Goal: Task Accomplishment & Management: Use online tool/utility

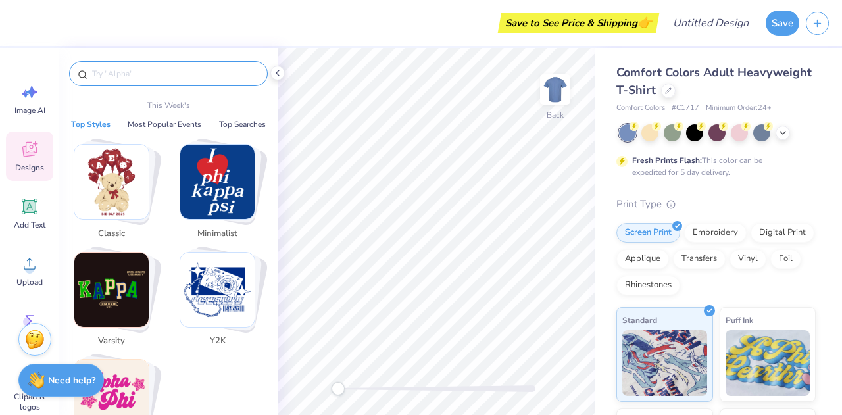
click at [141, 79] on input "text" at bounding box center [175, 73] width 168 height 13
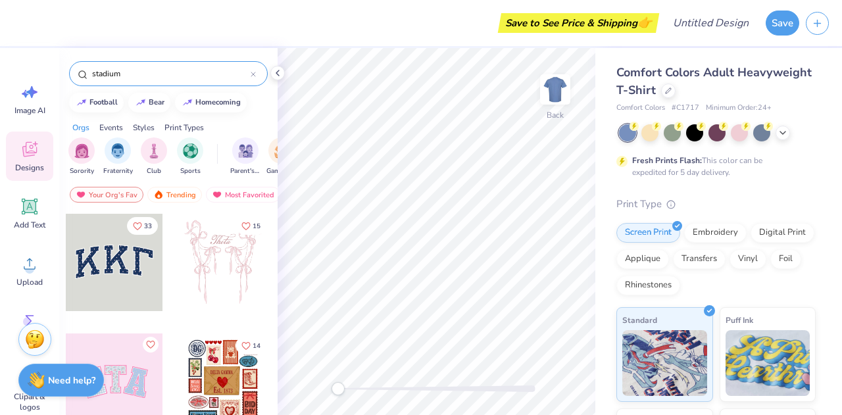
type input "stadium"
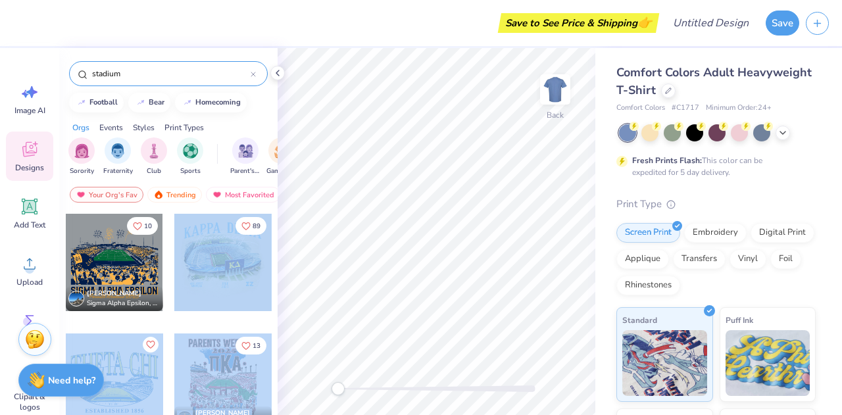
click at [442, 236] on div "Save to See Price & Shipping 👉 Design Title Save Image AI Designs Add Text Uplo…" at bounding box center [421, 207] width 842 height 415
click at [193, 262] on div at bounding box center [222, 262] width 97 height 97
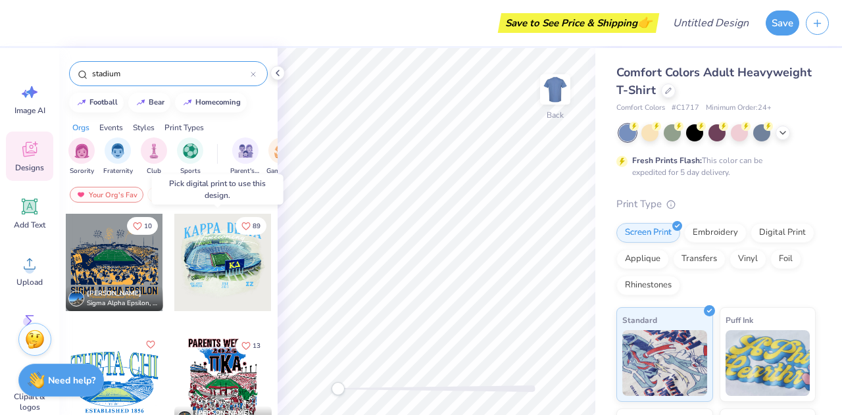
click at [212, 258] on div at bounding box center [222, 262] width 97 height 97
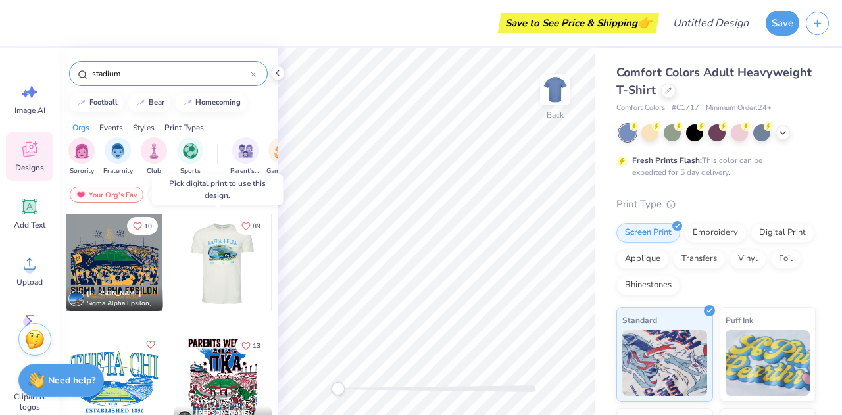
click at [224, 257] on div at bounding box center [222, 262] width 97 height 97
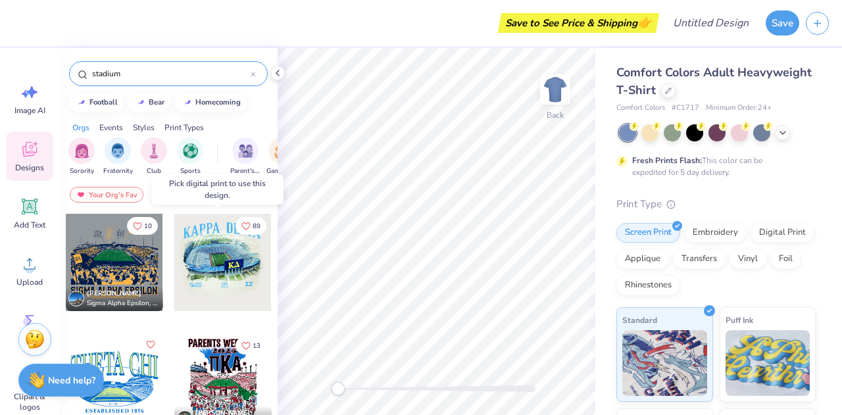
click at [224, 257] on div at bounding box center [125, 262] width 292 height 97
click at [224, 257] on div at bounding box center [222, 262] width 97 height 97
click at [182, 280] on div at bounding box center [222, 262] width 97 height 97
click at [228, 256] on div at bounding box center [222, 262] width 97 height 97
click at [241, 225] on icon "Like" at bounding box center [245, 224] width 9 height 9
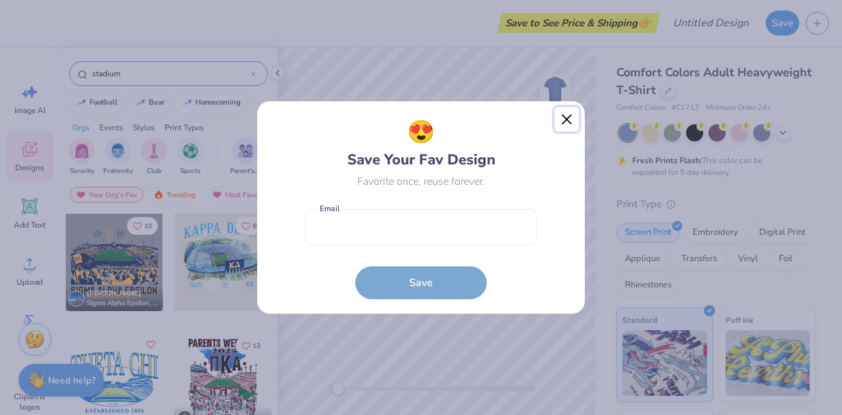
click at [572, 120] on button "Close" at bounding box center [567, 119] width 25 height 25
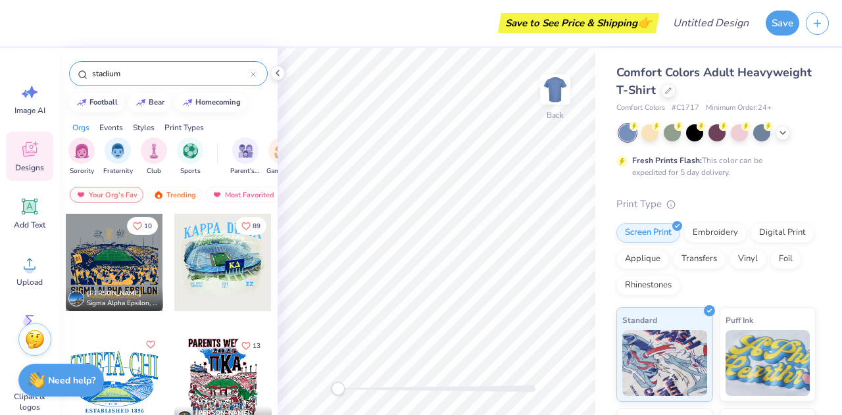
click at [213, 255] on div at bounding box center [222, 262] width 97 height 97
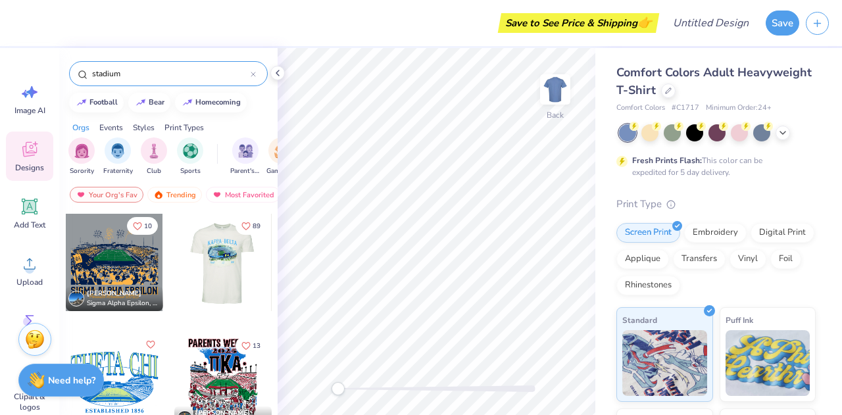
click at [213, 255] on div at bounding box center [222, 262] width 97 height 97
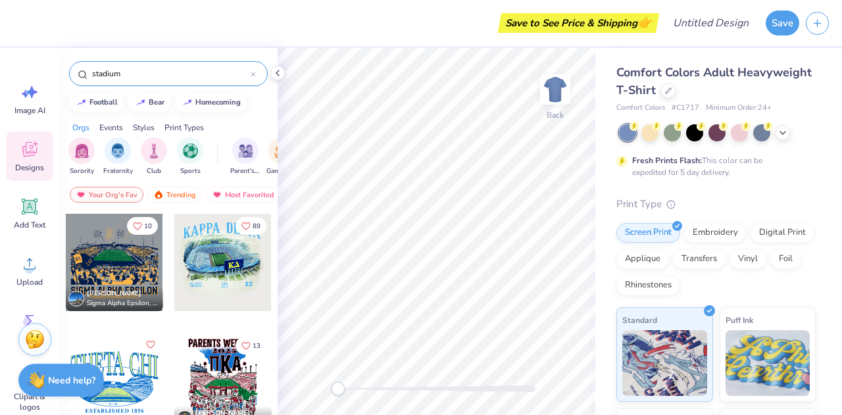
click at [213, 255] on div at bounding box center [125, 262] width 292 height 97
click at [213, 255] on div at bounding box center [222, 262] width 97 height 97
click at [195, 284] on div at bounding box center [222, 262] width 97 height 97
click at [220, 249] on div at bounding box center [222, 262] width 97 height 97
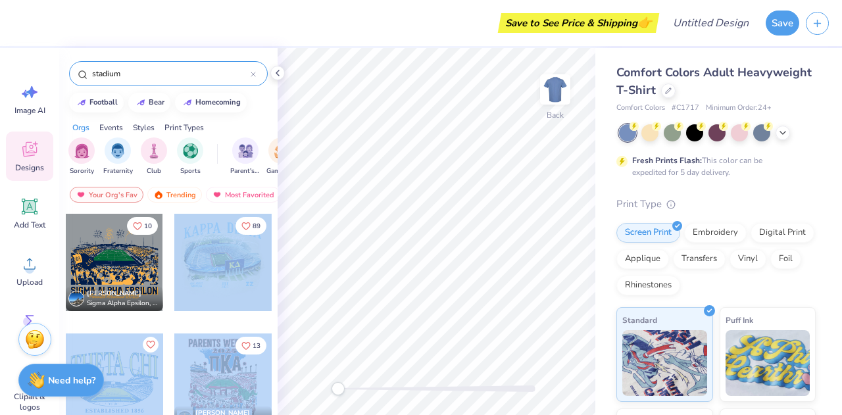
click at [376, 236] on div "Save to See Price & Shipping 👉 Design Title Save Image AI Designs Add Text Uplo…" at bounding box center [421, 207] width 842 height 415
click at [229, 266] on div at bounding box center [222, 262] width 97 height 97
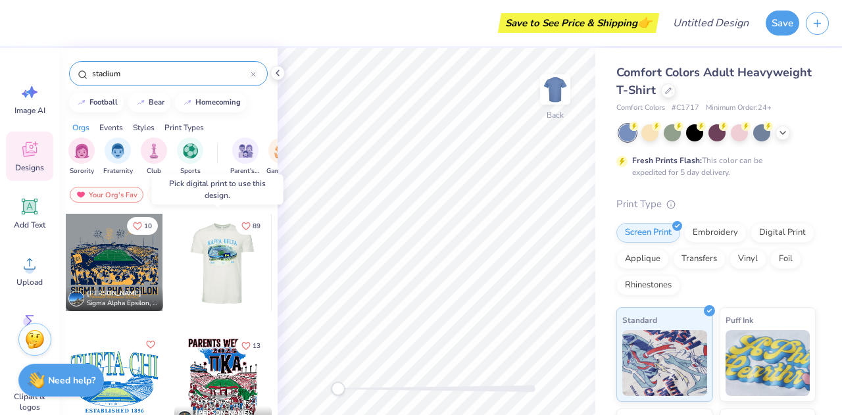
click at [216, 239] on div at bounding box center [222, 262] width 97 height 97
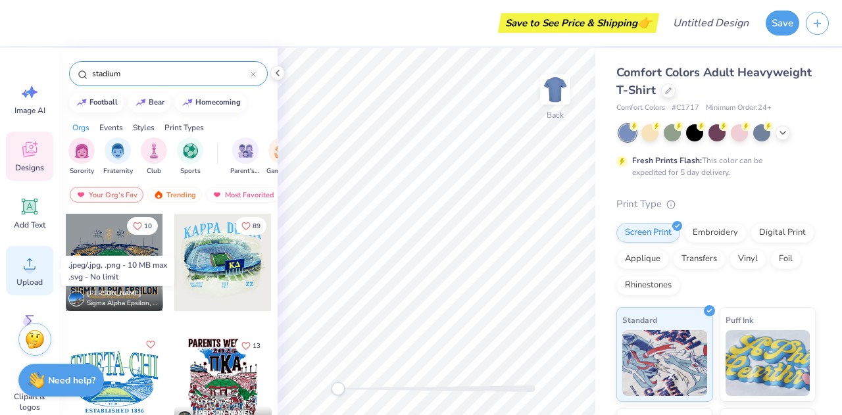
click at [41, 268] on div "Upload" at bounding box center [29, 270] width 47 height 49
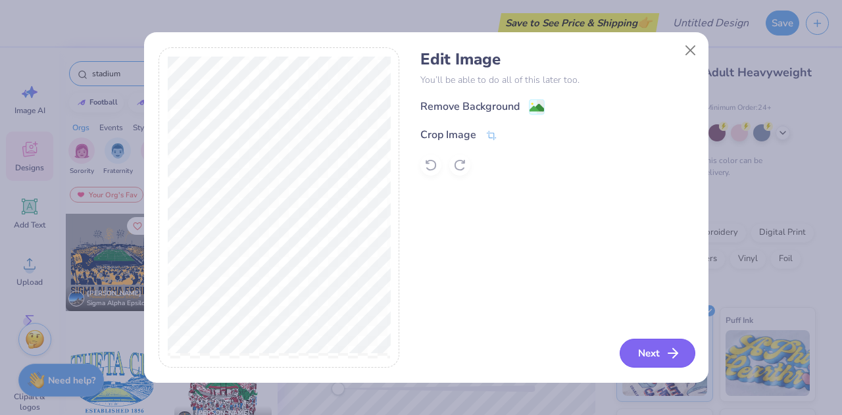
click at [665, 363] on button "Next" at bounding box center [658, 353] width 76 height 29
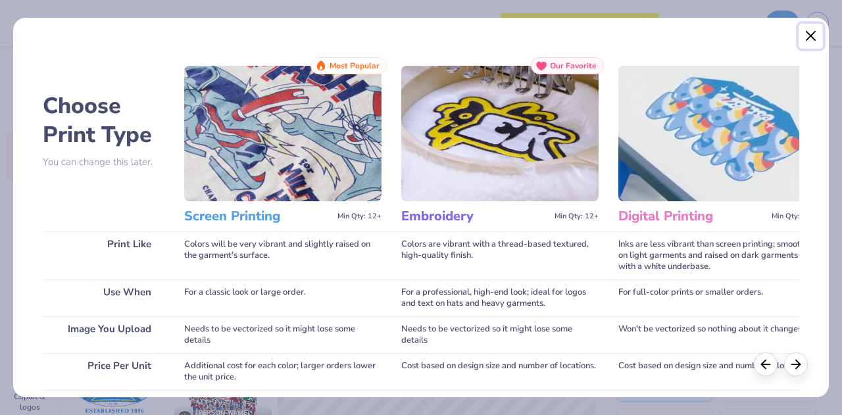
click at [813, 36] on button "Close" at bounding box center [811, 36] width 25 height 25
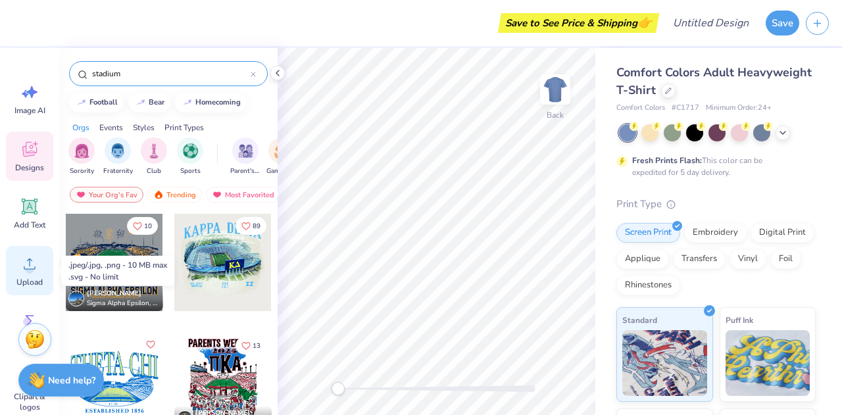
click at [20, 255] on icon at bounding box center [30, 264] width 20 height 20
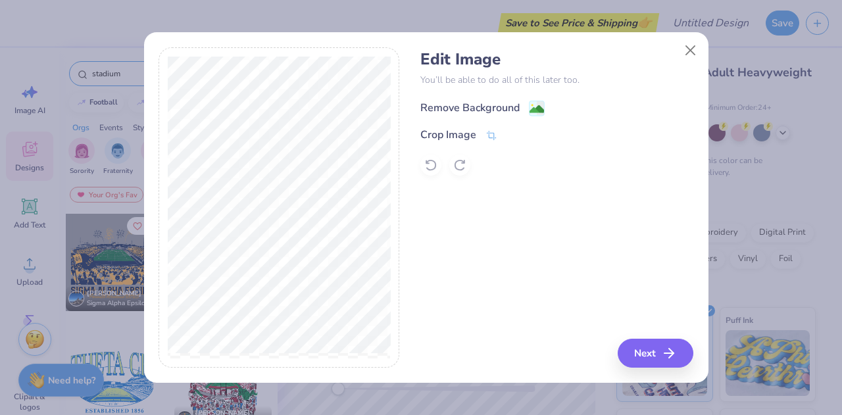
click at [461, 111] on div "Remove Background" at bounding box center [469, 108] width 99 height 16
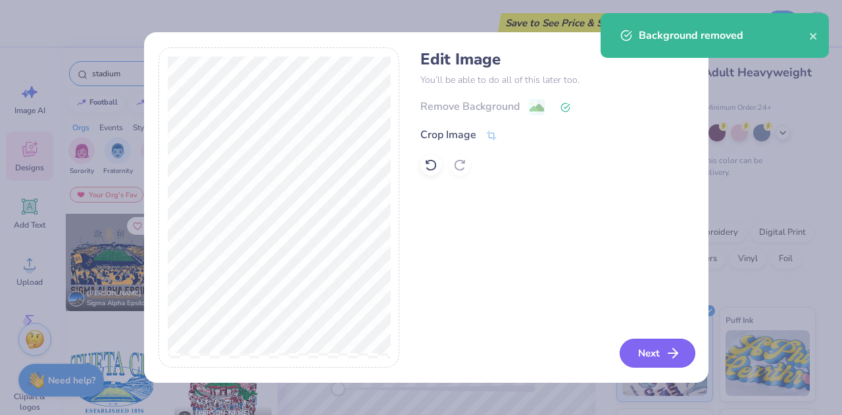
click at [658, 357] on button "Next" at bounding box center [658, 353] width 76 height 29
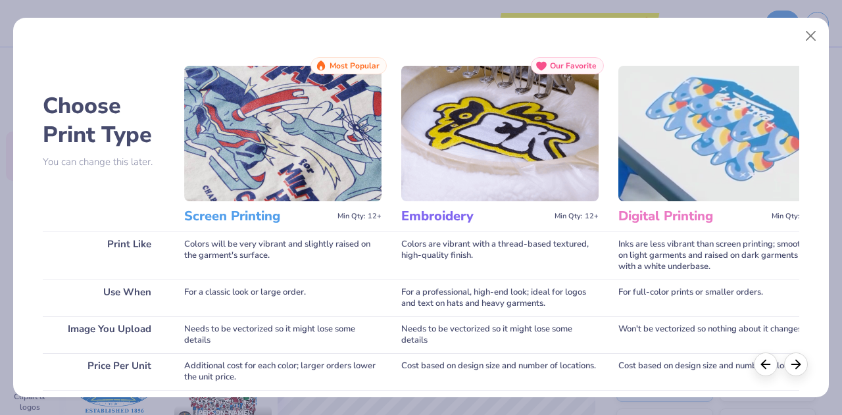
click at [365, 136] on img at bounding box center [282, 134] width 197 height 136
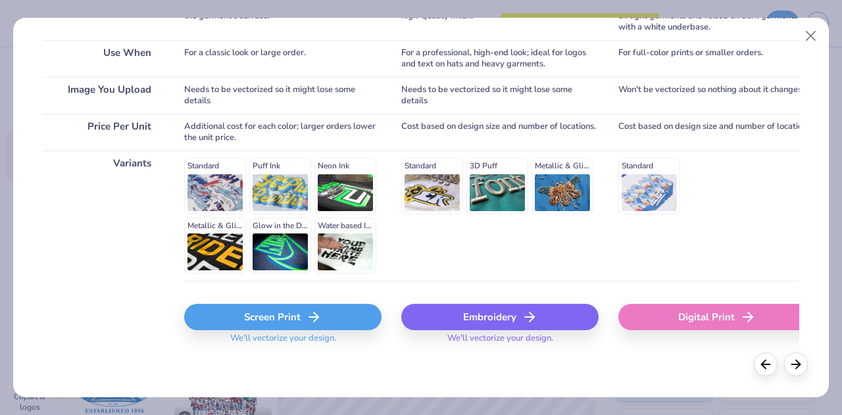
click at [306, 316] on icon at bounding box center [314, 317] width 16 height 16
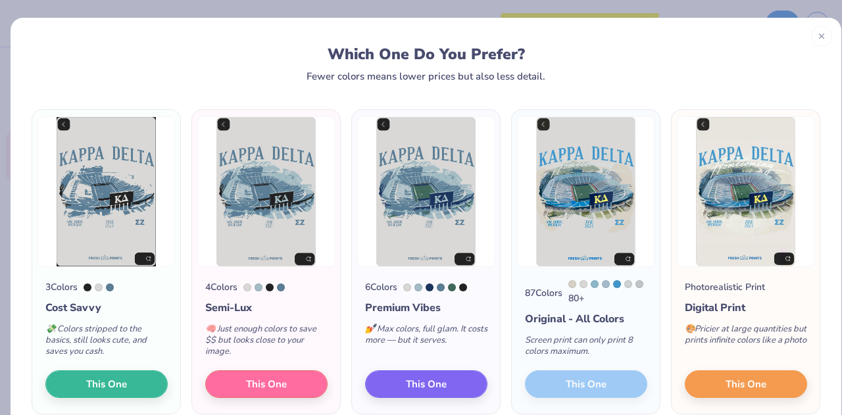
click at [594, 382] on div "87 Colors 80 + Original - All Colors Screen print can only print 8 colors maxim…" at bounding box center [586, 340] width 148 height 147
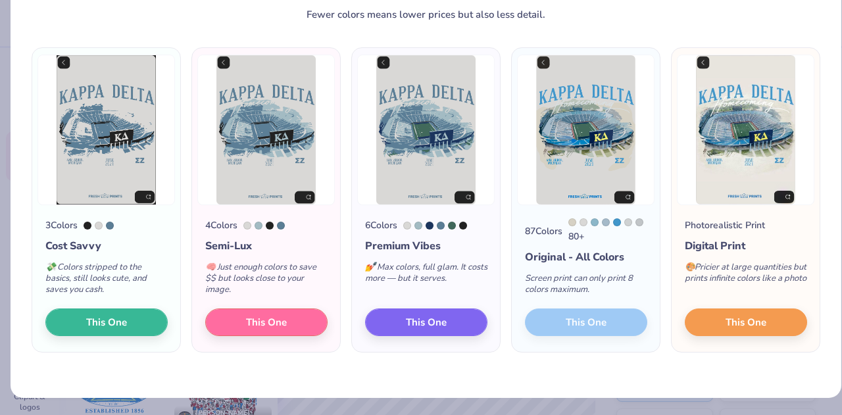
click at [587, 328] on div "87 Colors 80 + Original - All Colors Screen print can only print 8 colors maxim…" at bounding box center [586, 278] width 148 height 147
click at [550, 328] on div "87 Colors 80 + Original - All Colors Screen print can only print 8 colors maxim…" at bounding box center [586, 278] width 148 height 147
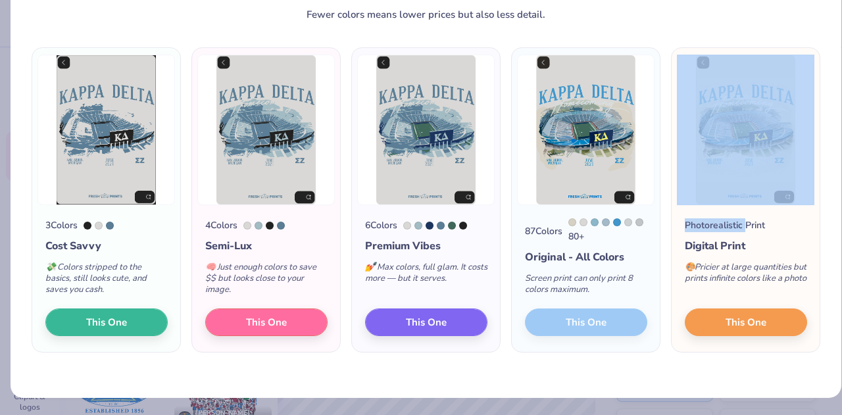
click at [550, 328] on div "87 Colors 80 + Original - All Colors Screen print can only print 8 colors maxim…" at bounding box center [586, 278] width 148 height 147
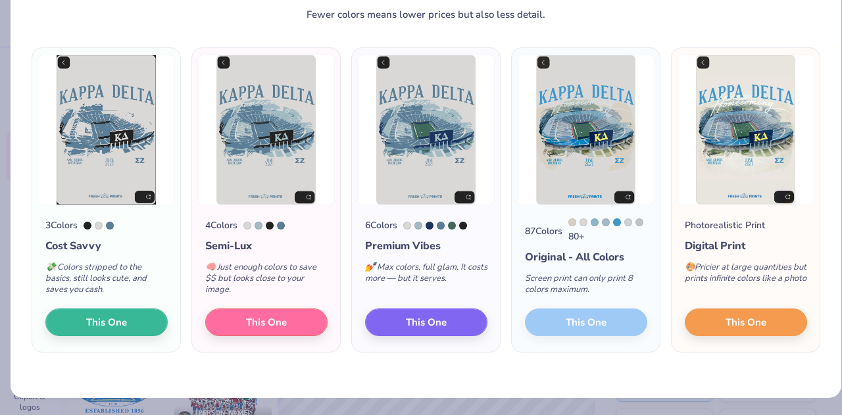
click at [626, 288] on div "Screen print can only print 8 colors maximum." at bounding box center [586, 286] width 122 height 43
click at [706, 324] on button "This One" at bounding box center [746, 321] width 122 height 28
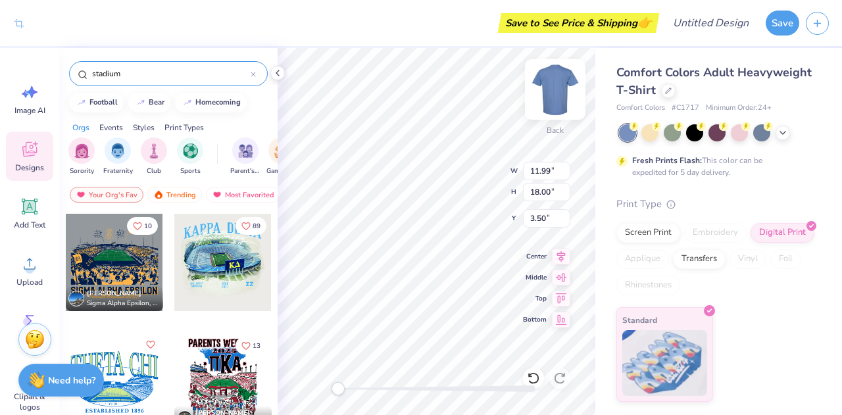
click at [556, 86] on img at bounding box center [555, 89] width 53 height 53
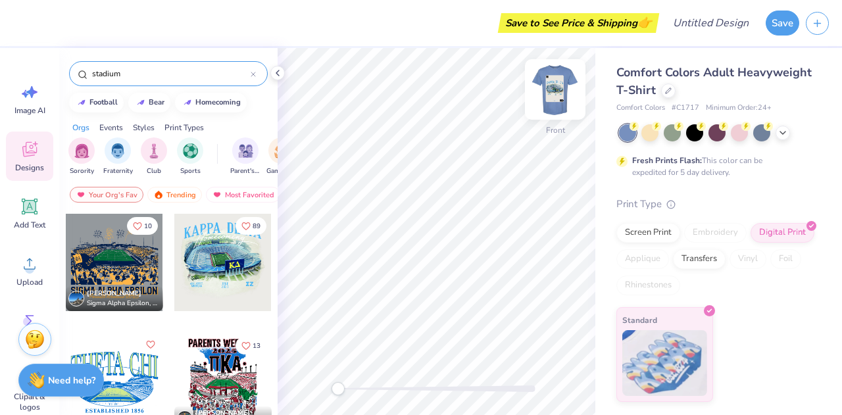
click at [549, 99] on img at bounding box center [555, 89] width 53 height 53
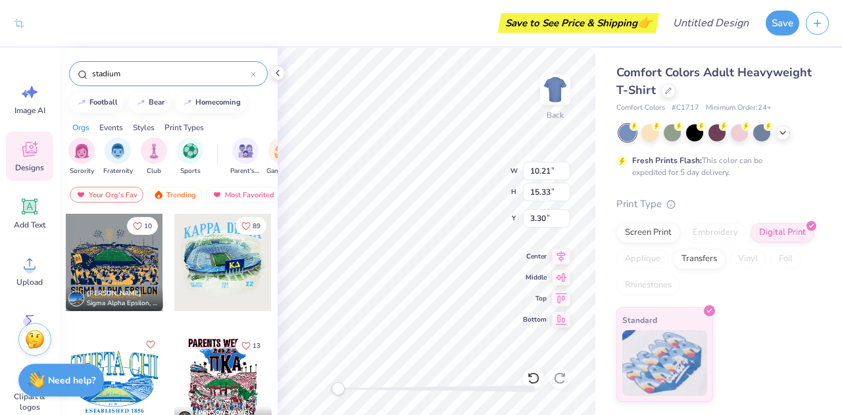
click at [528, 388] on div at bounding box center [436, 389] width 197 height 7
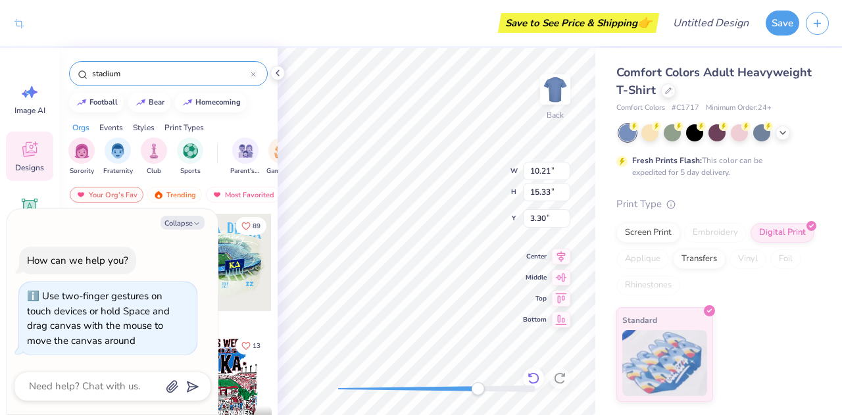
click at [537, 385] on icon at bounding box center [533, 378] width 13 height 13
type textarea "x"
type input "6.17"
click at [537, 385] on icon at bounding box center [533, 378] width 13 height 13
type textarea "x"
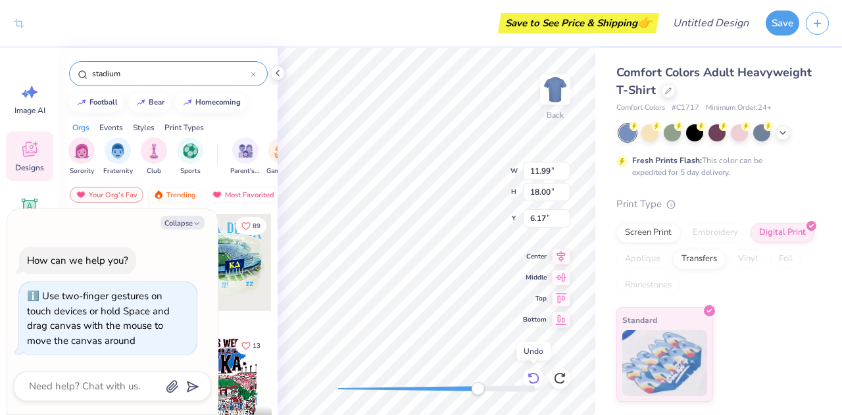
type input "11.99"
type input "18.00"
type input "3.50"
click at [537, 385] on icon at bounding box center [533, 378] width 13 height 13
type textarea "x"
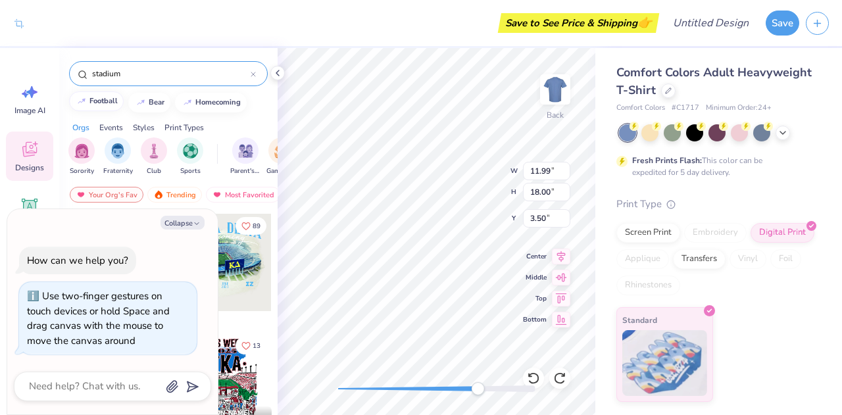
click at [89, 102] on div "football" at bounding box center [103, 100] width 28 height 7
type input "football"
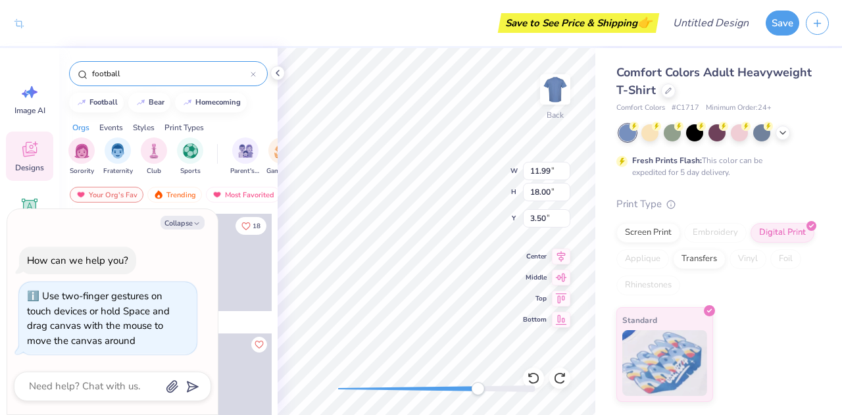
click at [254, 80] on div "football" at bounding box center [168, 73] width 199 height 25
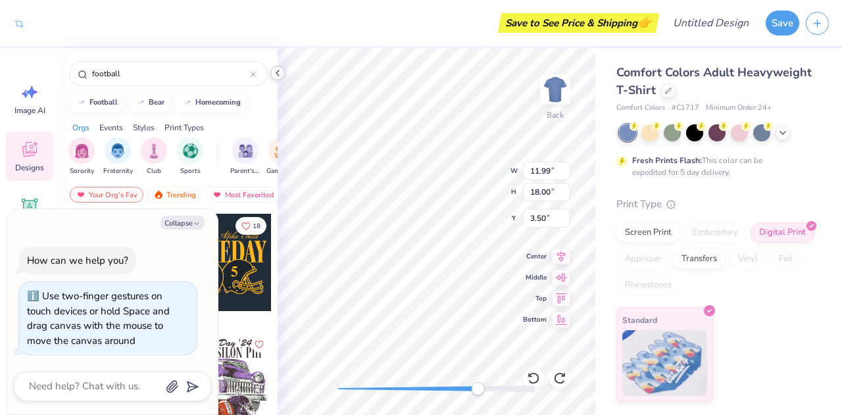
click at [278, 76] on icon at bounding box center [277, 73] width 11 height 11
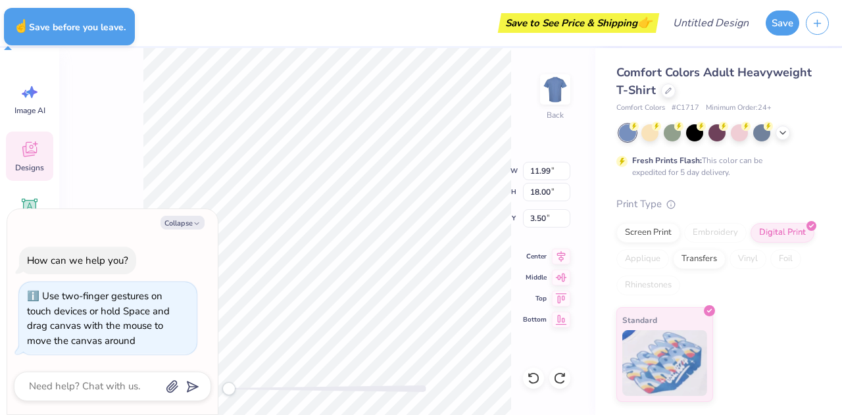
type textarea "x"
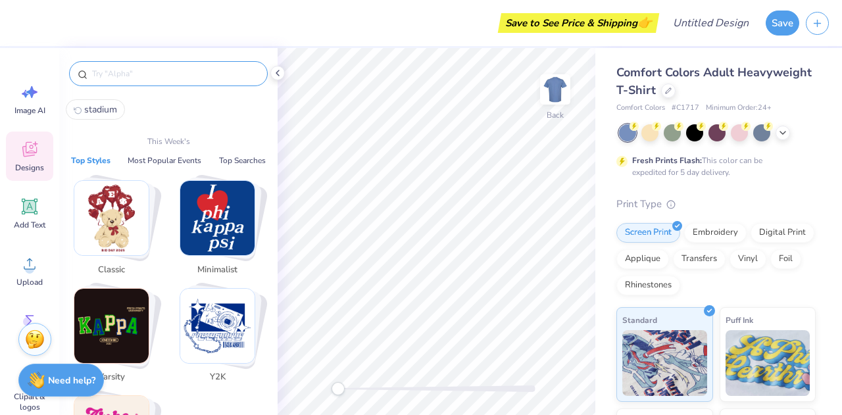
click at [147, 78] on input "text" at bounding box center [175, 73] width 168 height 13
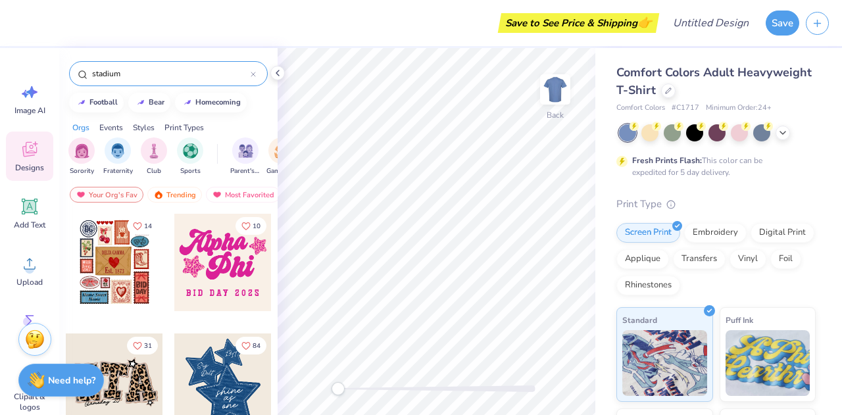
type input "stadium"
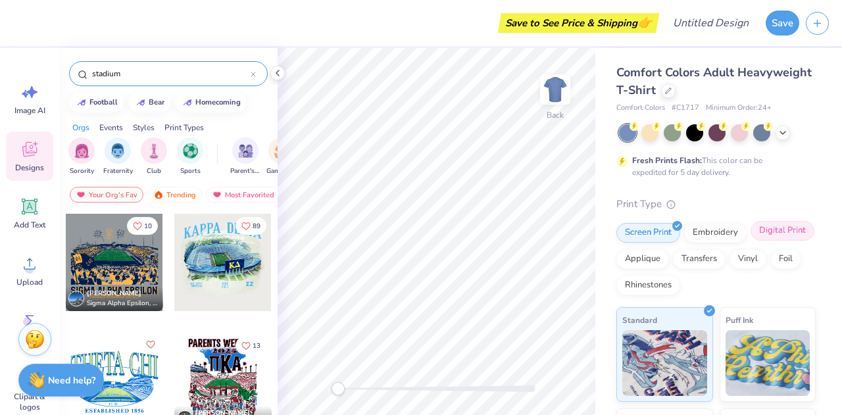
click at [751, 241] on div "Digital Print" at bounding box center [783, 231] width 64 height 20
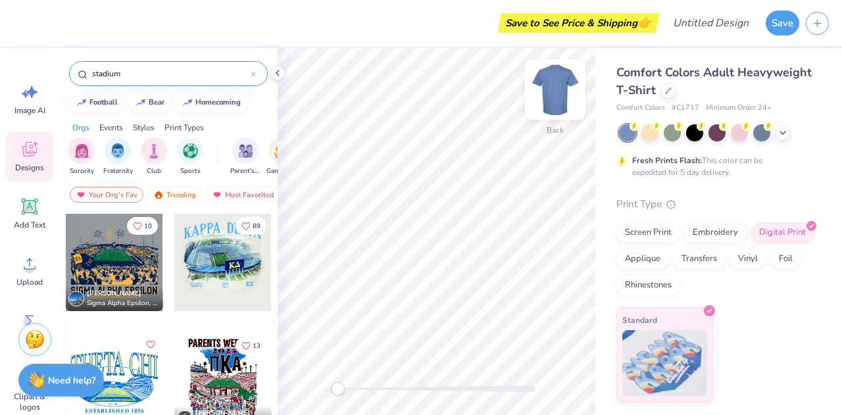
click at [551, 99] on img at bounding box center [555, 89] width 53 height 53
click at [201, 261] on div at bounding box center [222, 262] width 97 height 97
